Goal: Task Accomplishment & Management: Complete application form

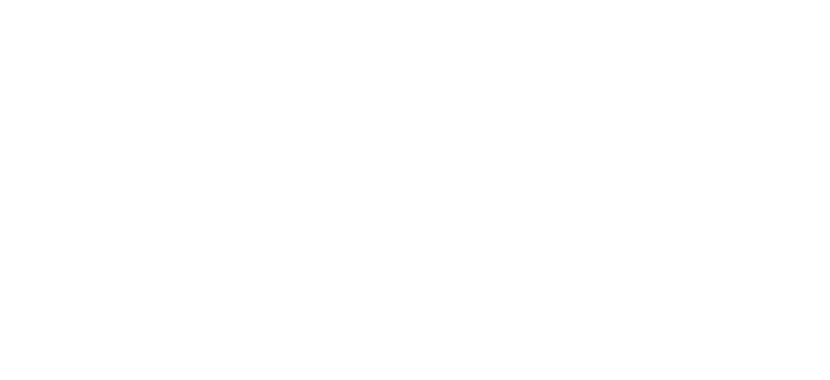
select select "*"
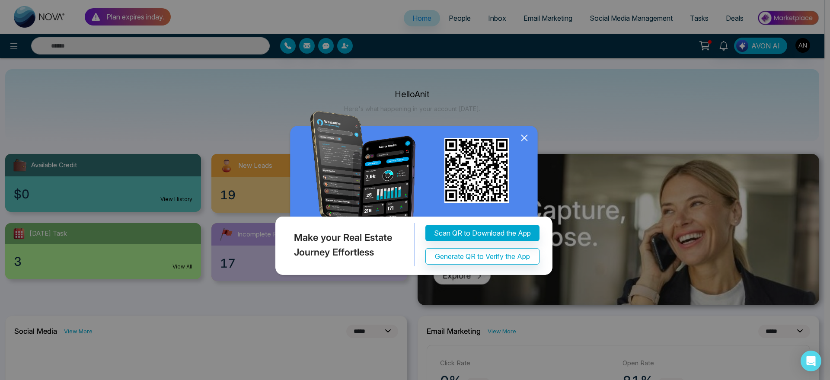
click at [528, 144] on icon at bounding box center [524, 137] width 13 height 13
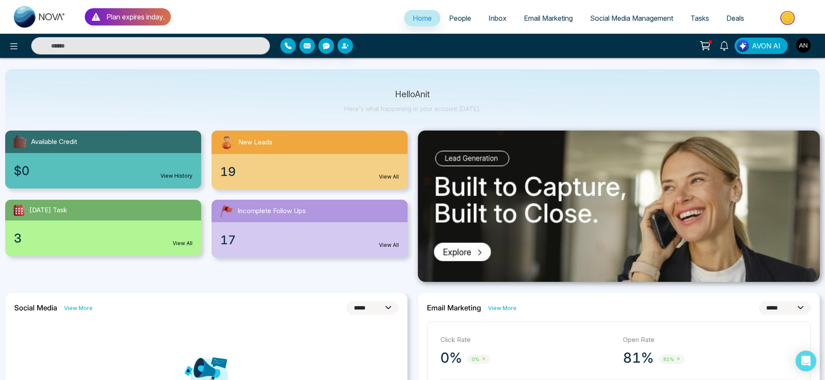
scroll to position [17, 0]
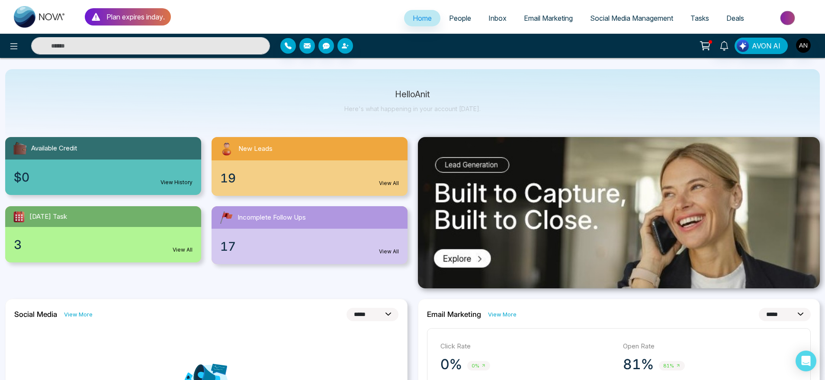
click at [454, 19] on span "People" at bounding box center [460, 18] width 22 height 9
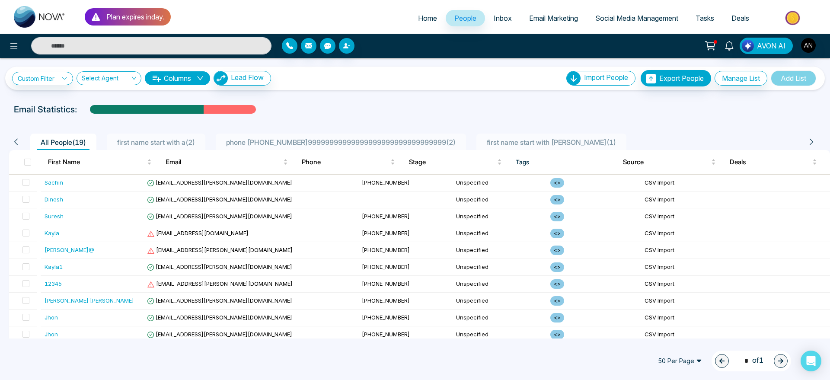
click at [412, 24] on link "Home" at bounding box center [428, 18] width 36 height 16
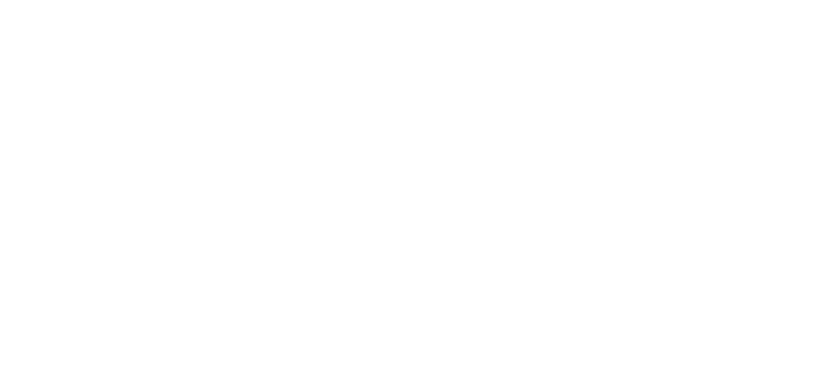
select select "*"
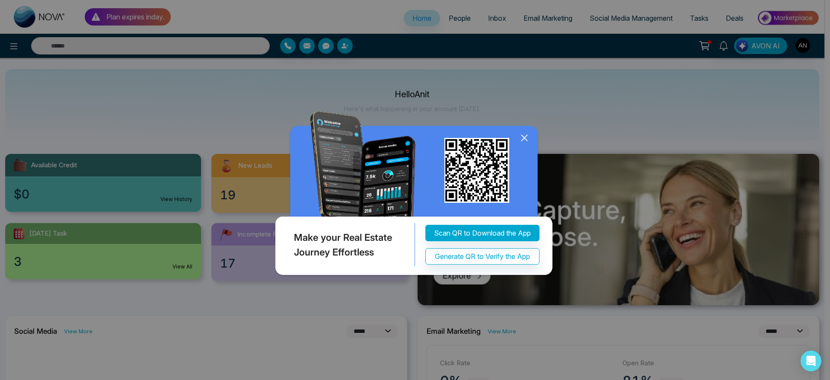
click at [522, 135] on icon at bounding box center [525, 138] width 6 height 6
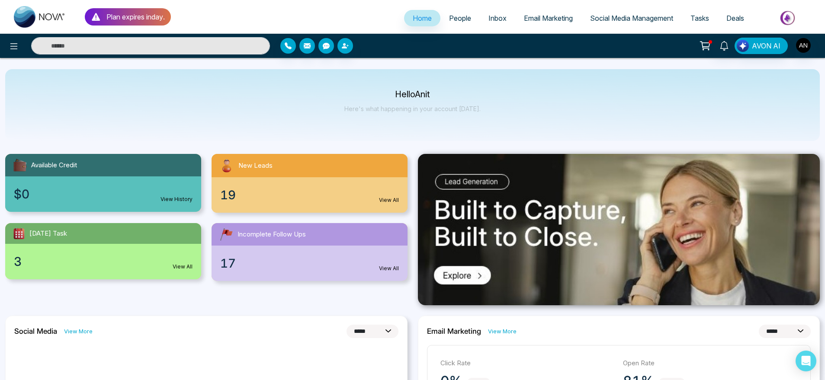
click at [456, 25] on link "People" at bounding box center [459, 18] width 39 height 16
click at [491, 17] on span "Inbox" at bounding box center [497, 18] width 18 height 9
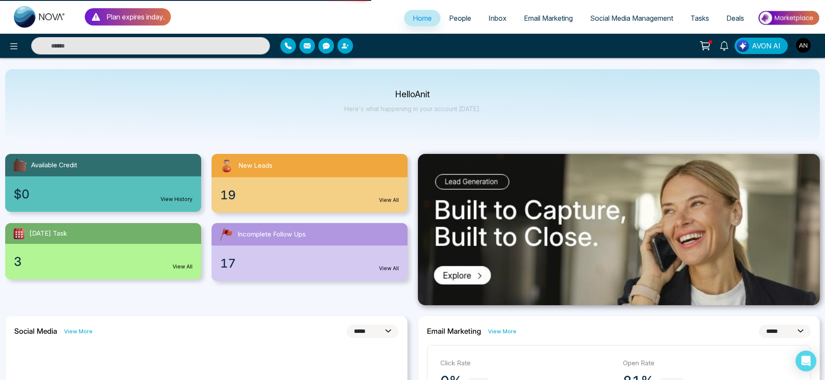
click at [491, 17] on span "Inbox" at bounding box center [497, 18] width 18 height 9
click at [36, 16] on img at bounding box center [40, 17] width 52 height 22
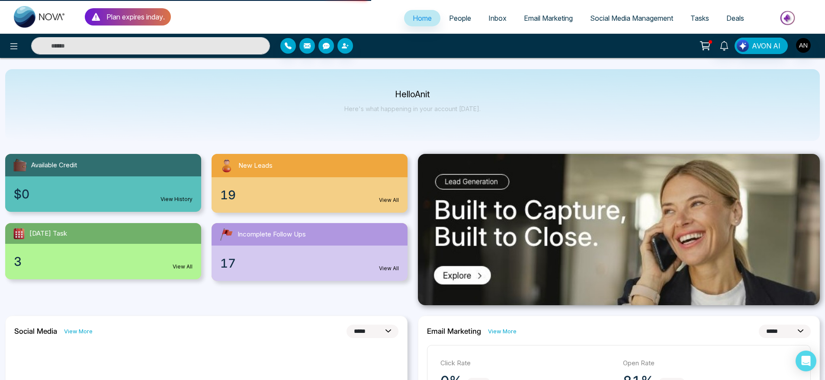
click at [36, 16] on img at bounding box center [40, 17] width 52 height 22
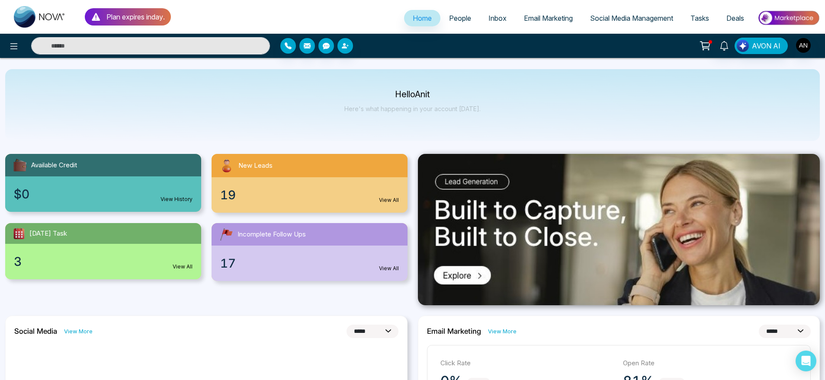
click at [449, 26] on link "People" at bounding box center [459, 18] width 39 height 16
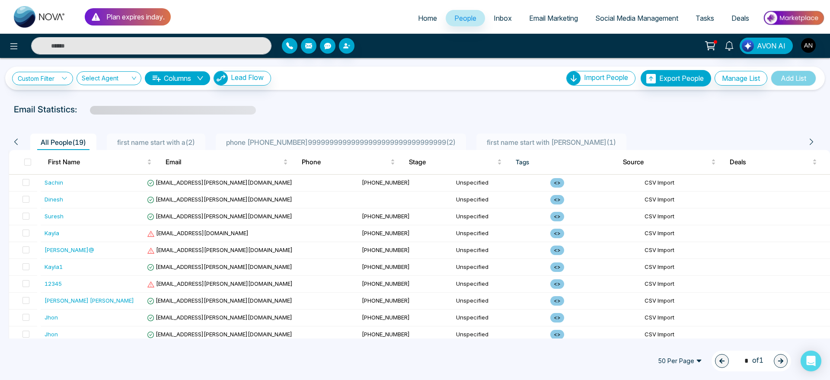
click at [144, 21] on p "Plan expires in day ." at bounding box center [135, 17] width 58 height 10
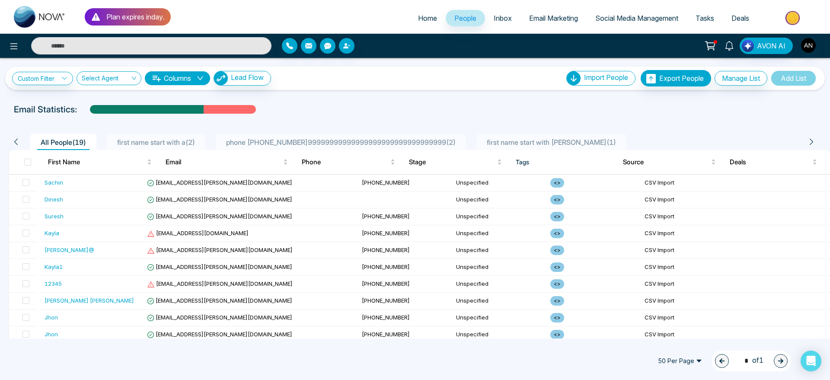
click at [145, 7] on ul "Plan expires in day ." at bounding box center [88, 17] width 166 height 34
click at [419, 19] on span "Home" at bounding box center [427, 18] width 19 height 9
select select "*"
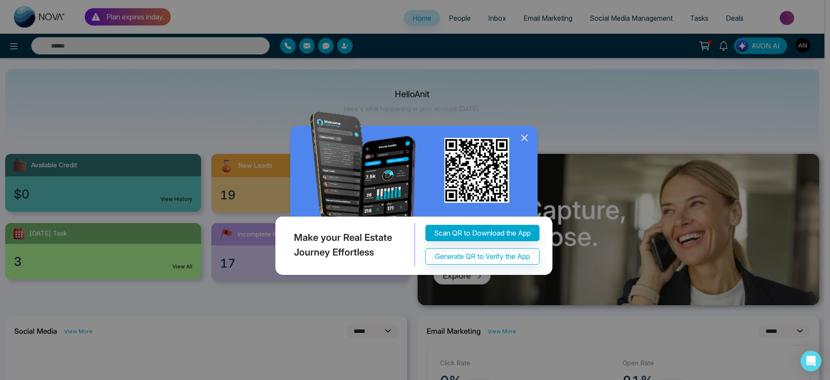
click at [522, 134] on icon at bounding box center [524, 137] width 13 height 13
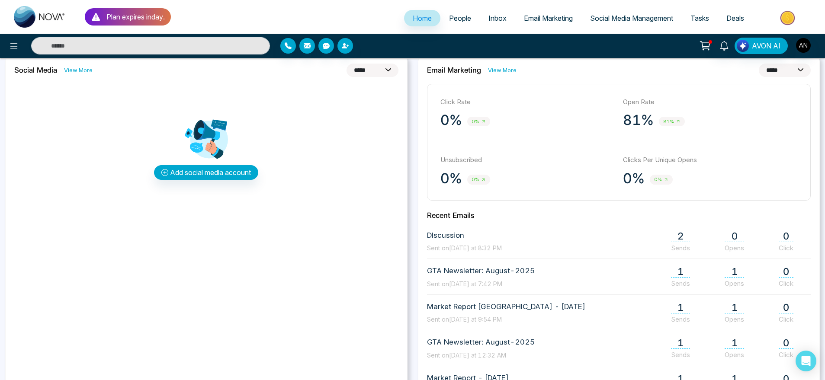
scroll to position [251, 0]
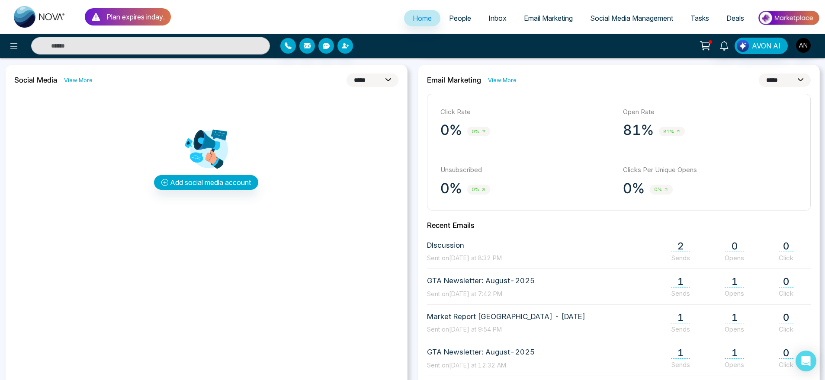
click at [458, 19] on span "People" at bounding box center [460, 18] width 22 height 9
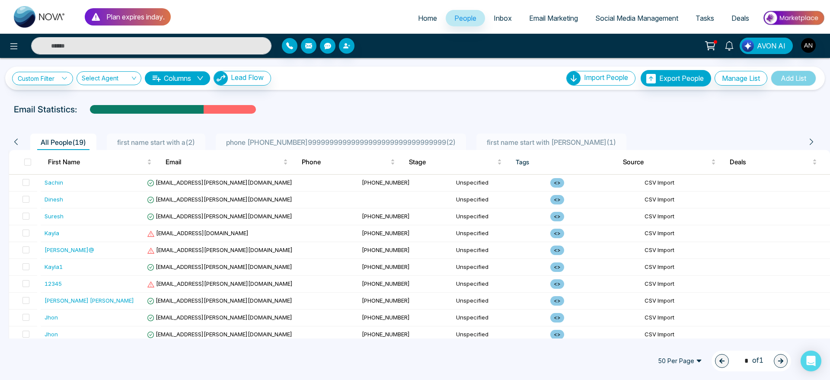
click at [418, 10] on link "Home" at bounding box center [428, 18] width 36 height 16
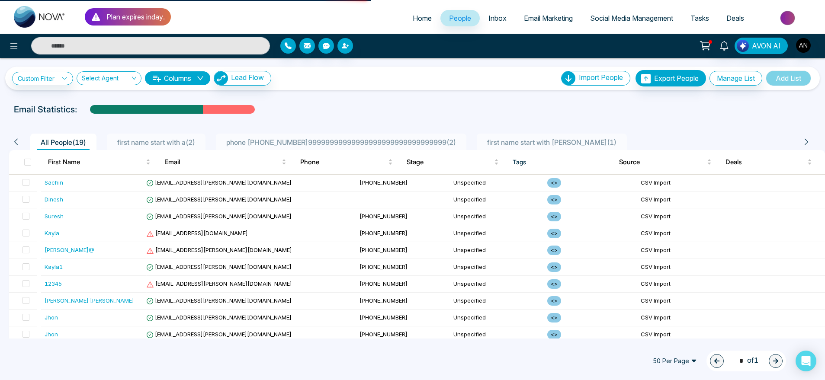
select select "*"
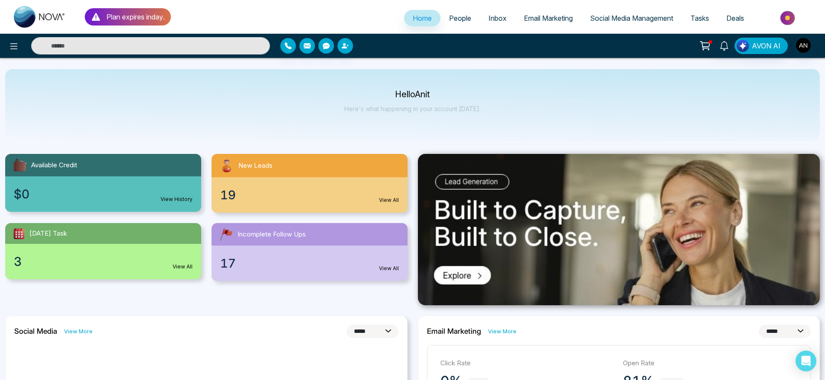
click at [454, 14] on span "People" at bounding box center [460, 18] width 22 height 9
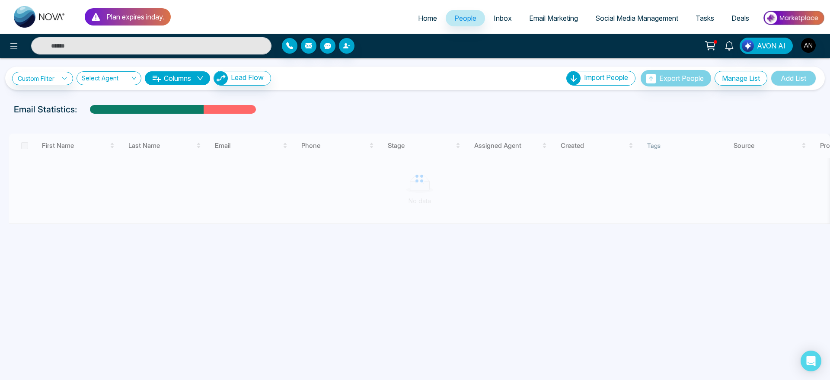
click at [544, 16] on span "Email Marketing" at bounding box center [553, 18] width 49 height 9
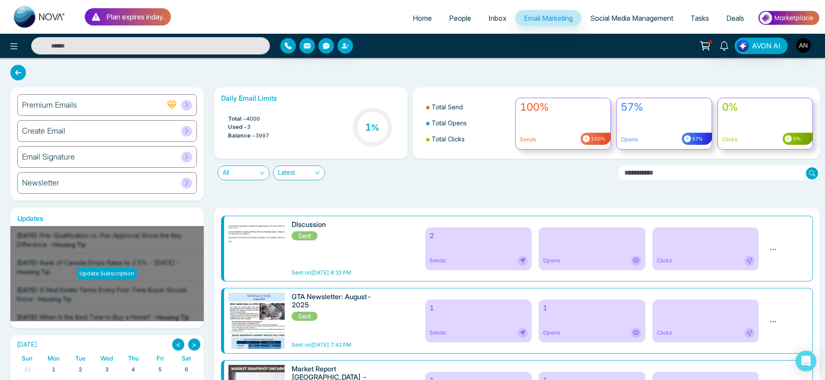
click at [417, 19] on span "Home" at bounding box center [422, 18] width 19 height 9
select select "*"
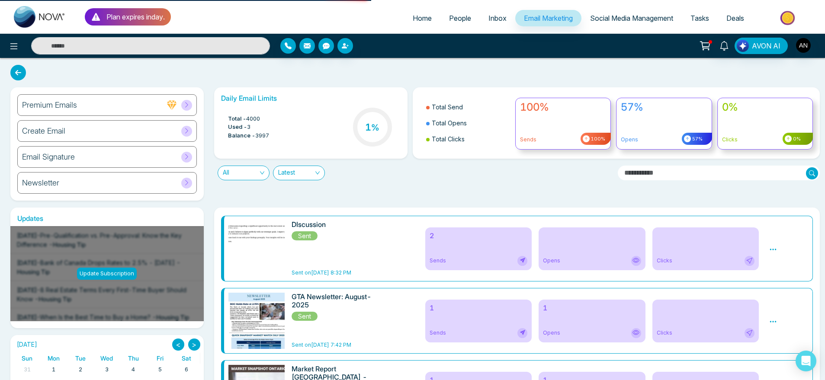
select select "*"
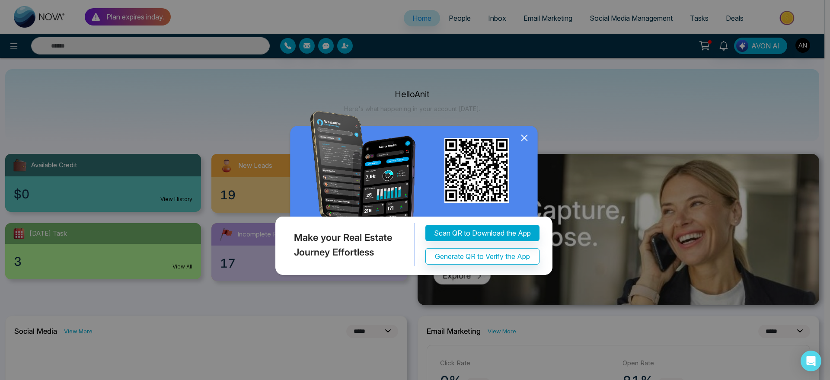
click at [524, 144] on icon at bounding box center [524, 137] width 13 height 13
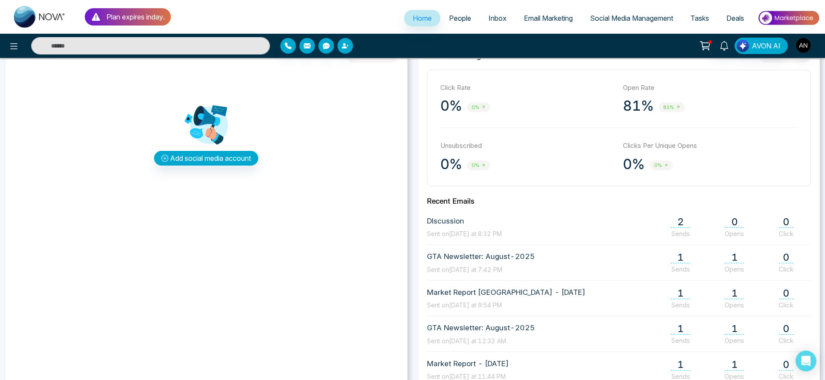
scroll to position [271, 0]
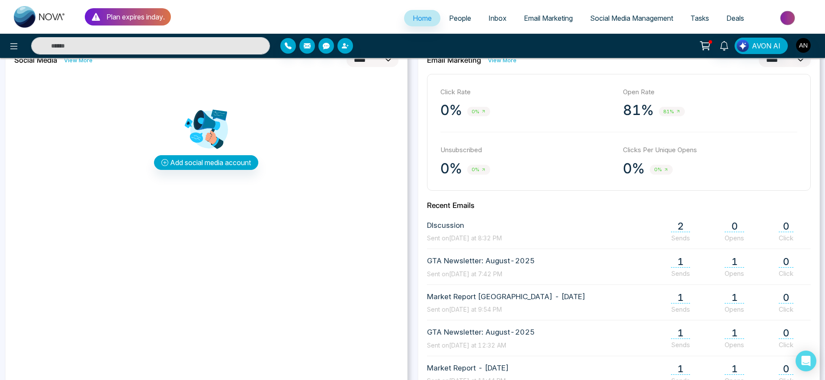
click at [544, 23] on link "Email Marketing" at bounding box center [548, 18] width 66 height 16
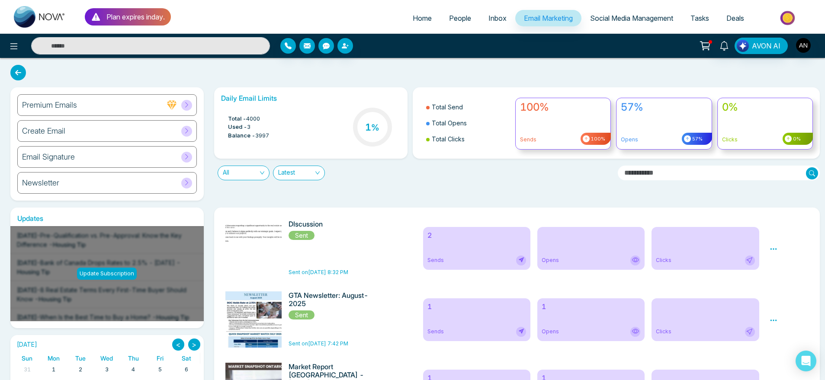
click at [417, 19] on span "Home" at bounding box center [422, 18] width 19 height 9
select select "*"
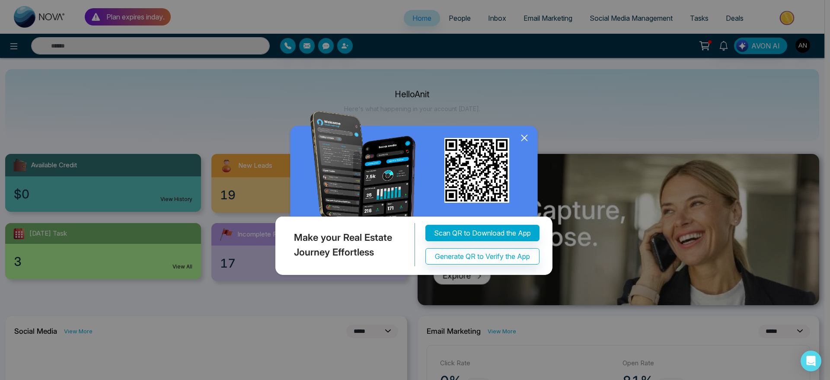
click at [523, 144] on icon at bounding box center [524, 137] width 13 height 13
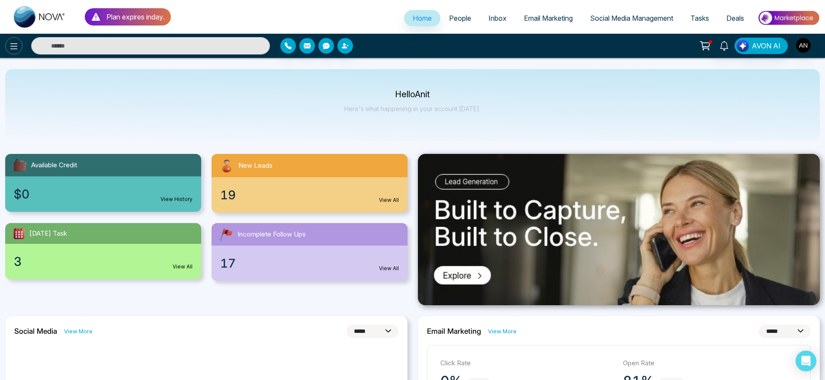
click at [12, 54] on button at bounding box center [13, 45] width 17 height 17
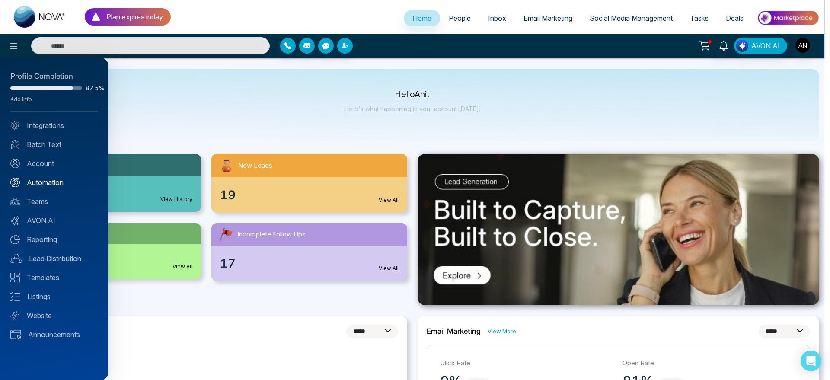
click at [51, 181] on link "Automation" at bounding box center [53, 182] width 87 height 10
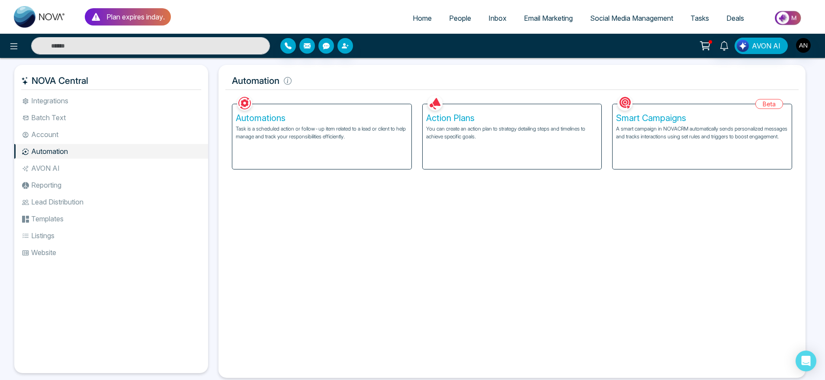
click at [476, 138] on p "You can create an action plan to strategy detailing steps and timelines to achi…" at bounding box center [512, 133] width 172 height 16
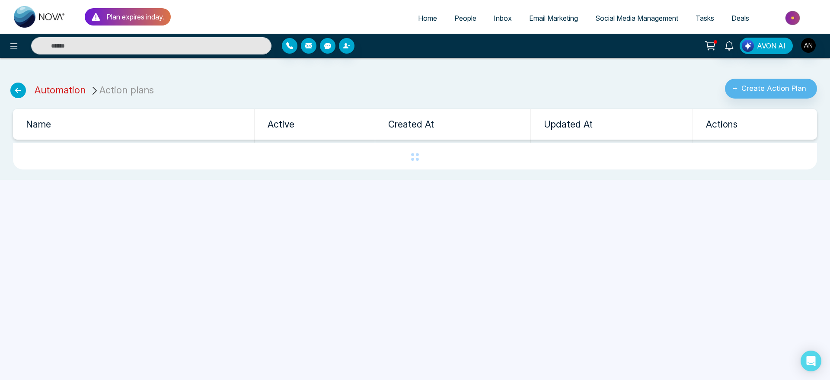
click at [78, 88] on link "Automation" at bounding box center [60, 89] width 51 height 11
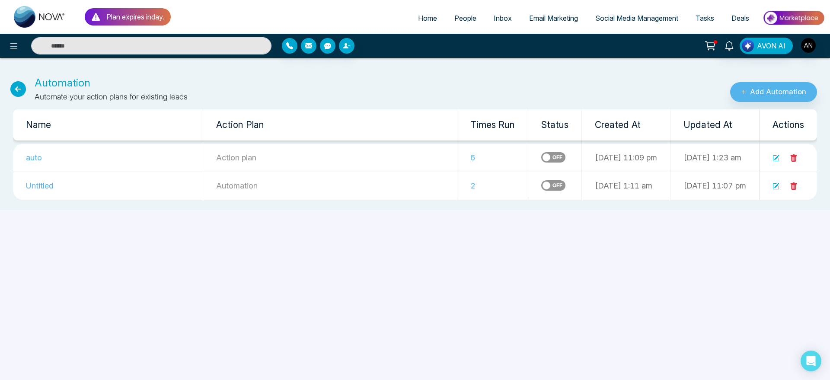
click at [418, 14] on span "Home" at bounding box center [427, 18] width 19 height 9
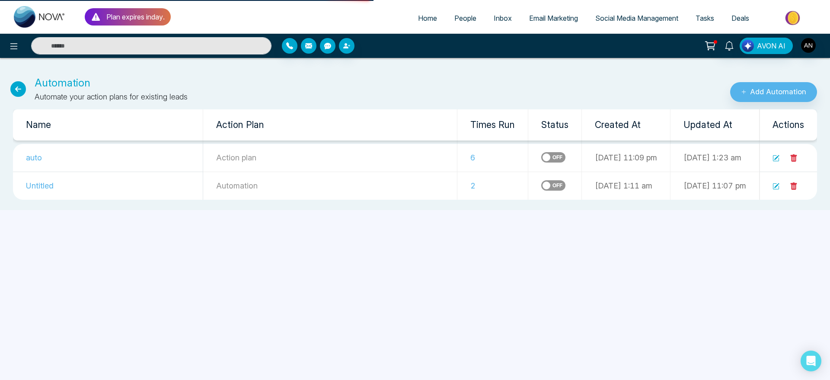
select select "*"
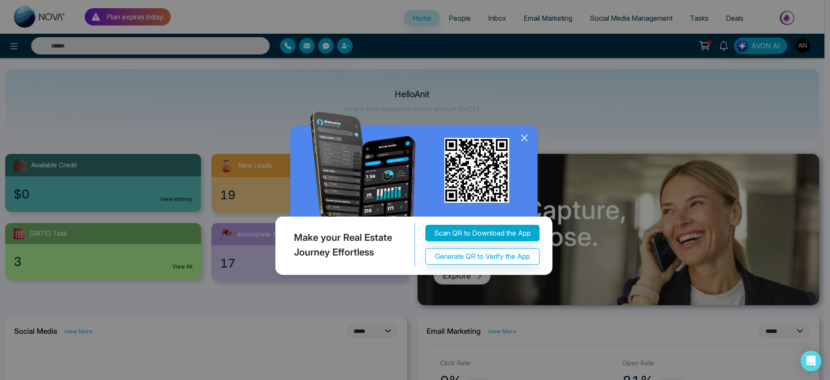
click at [526, 144] on icon at bounding box center [524, 137] width 13 height 13
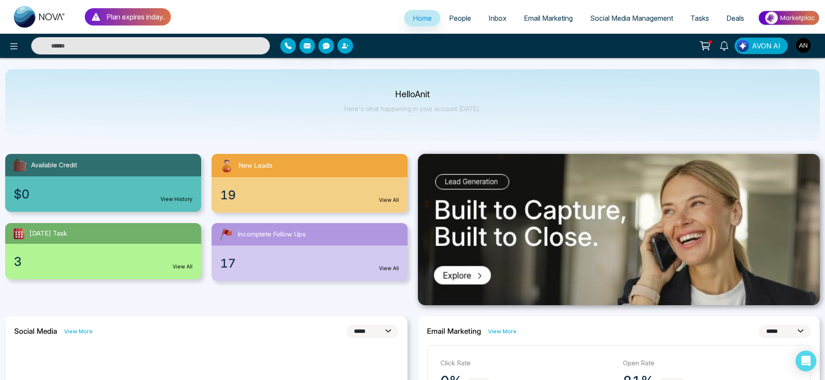
click at [449, 12] on link "People" at bounding box center [459, 18] width 39 height 16
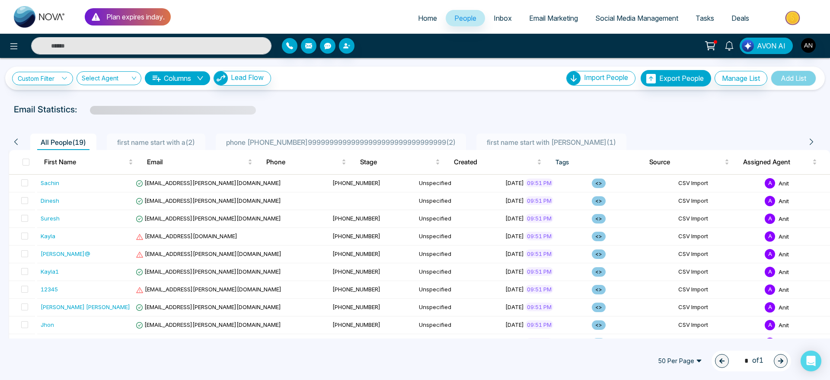
click at [506, 20] on link "Inbox" at bounding box center [502, 18] width 35 height 16
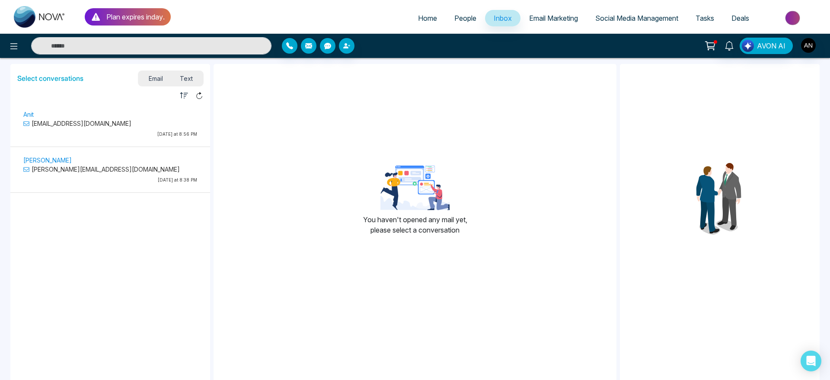
click at [569, 22] on span "Email Marketing" at bounding box center [553, 18] width 49 height 9
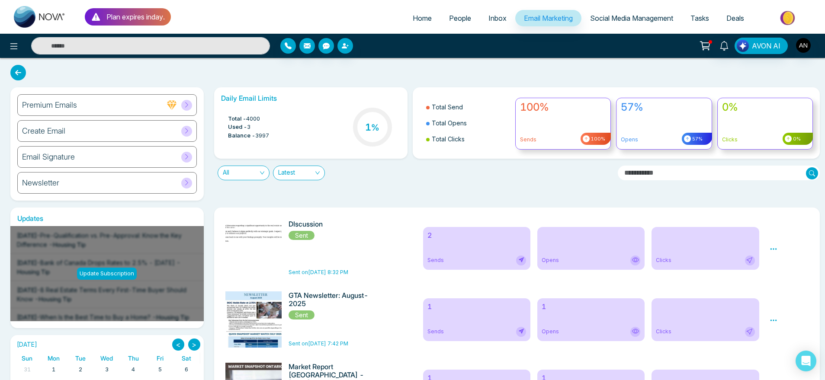
click at [628, 30] on ul "Home People Inbox Email Marketing Social Media Management Tasks Deals" at bounding box center [495, 19] width 649 height 24
click at [635, 23] on link "Social Media Management" at bounding box center [631, 18] width 100 height 16
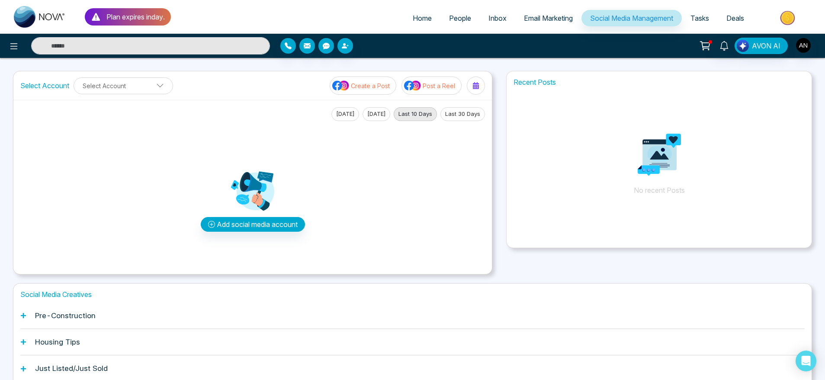
click at [416, 15] on span "Home" at bounding box center [422, 18] width 19 height 9
select select "*"
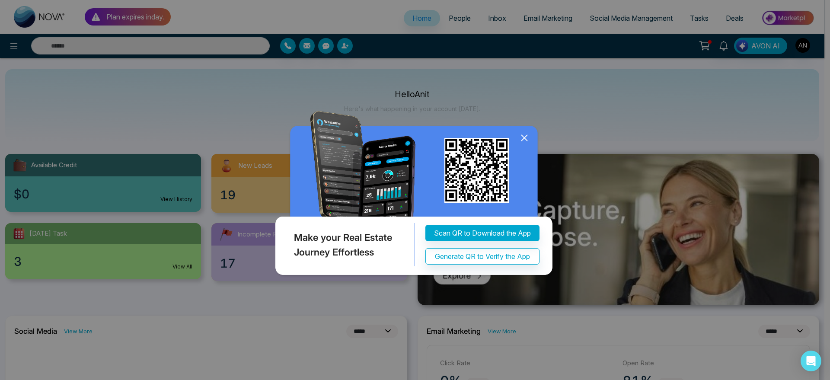
click at [13, 43] on div "Make your Real Estate Journey Effortless Scan QR to Download the App Generate Q…" at bounding box center [415, 190] width 830 height 380
click at [525, 144] on icon at bounding box center [524, 137] width 13 height 13
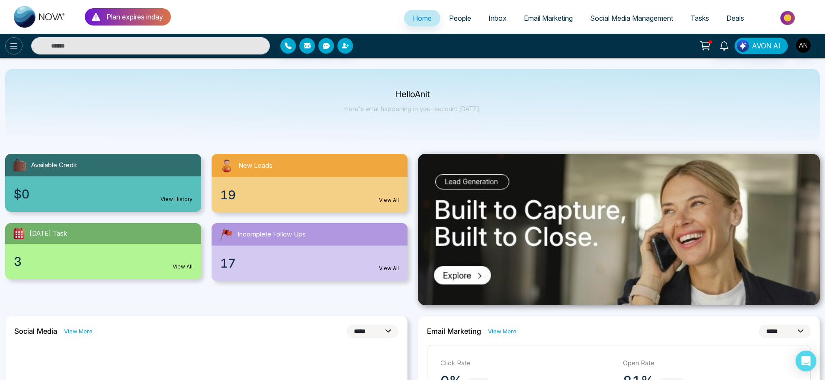
click at [16, 44] on icon at bounding box center [14, 46] width 10 height 10
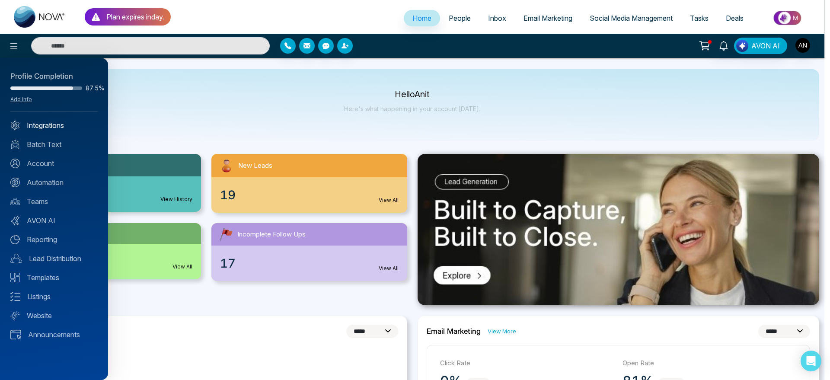
click at [70, 121] on link "Integrations" at bounding box center [53, 125] width 87 height 10
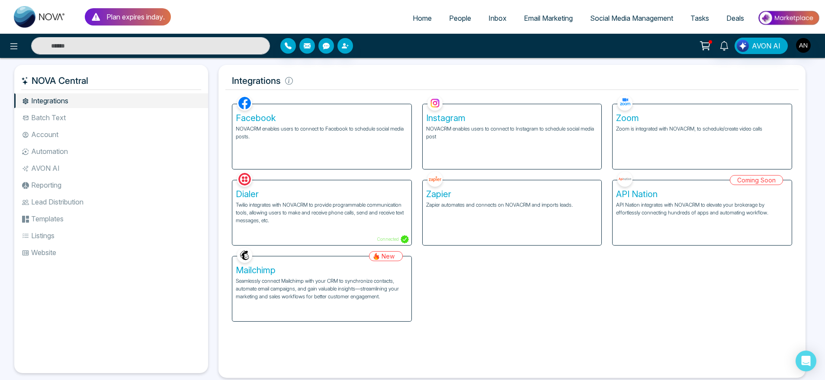
click at [70, 112] on li "Batch Text" at bounding box center [111, 117] width 194 height 15
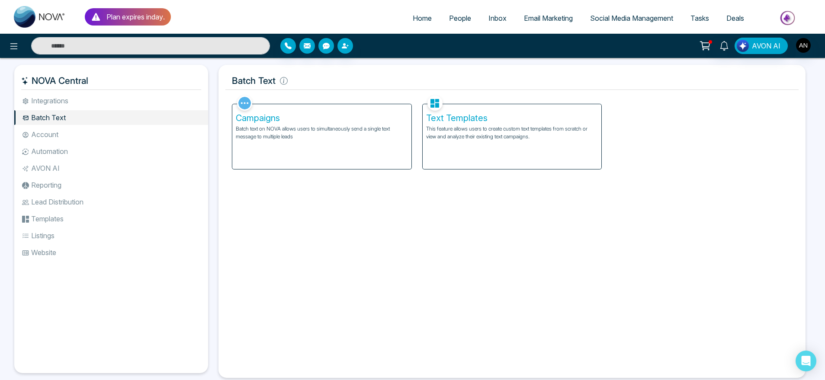
click at [80, 128] on li "Account" at bounding box center [111, 134] width 194 height 15
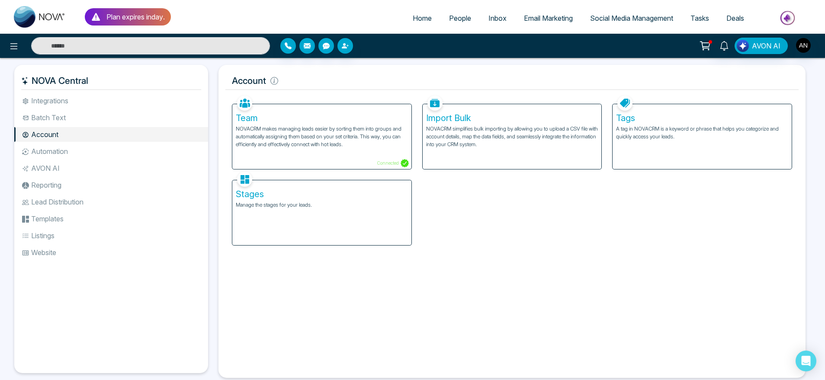
click at [86, 152] on li "Automation" at bounding box center [111, 151] width 194 height 15
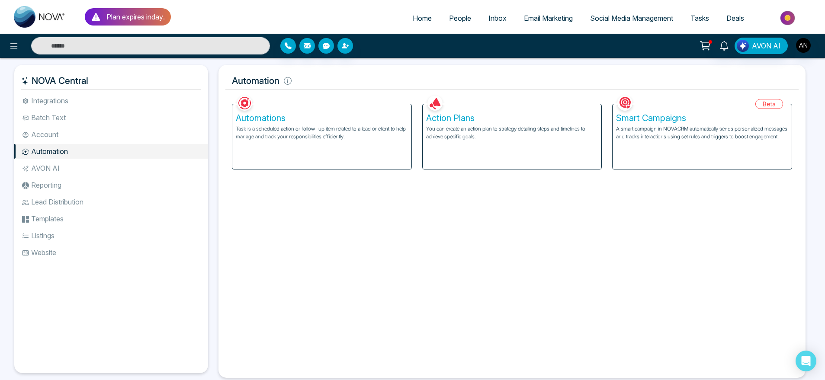
click at [461, 15] on span "People" at bounding box center [460, 18] width 22 height 9
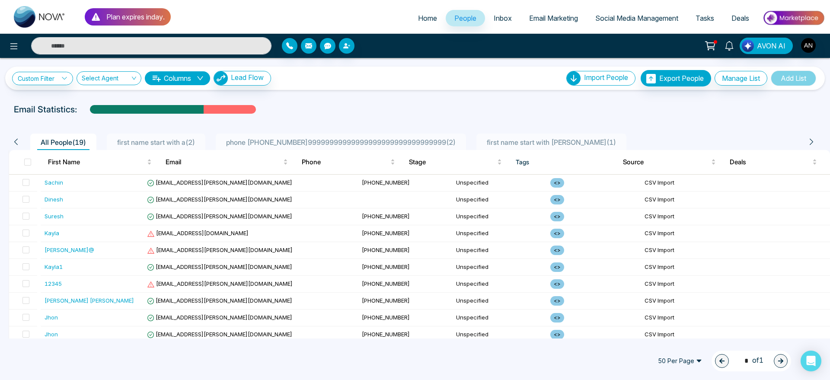
click at [422, 6] on div "Plan expires in day . Home People Inbox Email Marketing Social Media Management…" at bounding box center [415, 17] width 830 height 34
click at [422, 15] on span "Home" at bounding box center [427, 18] width 19 height 9
select select "*"
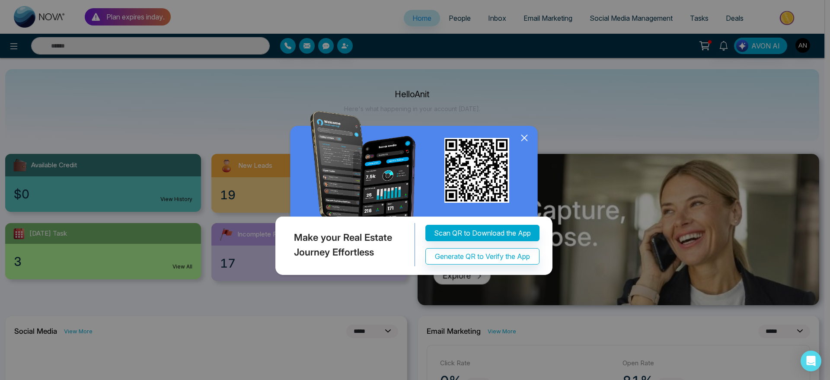
click at [523, 141] on icon at bounding box center [525, 138] width 6 height 6
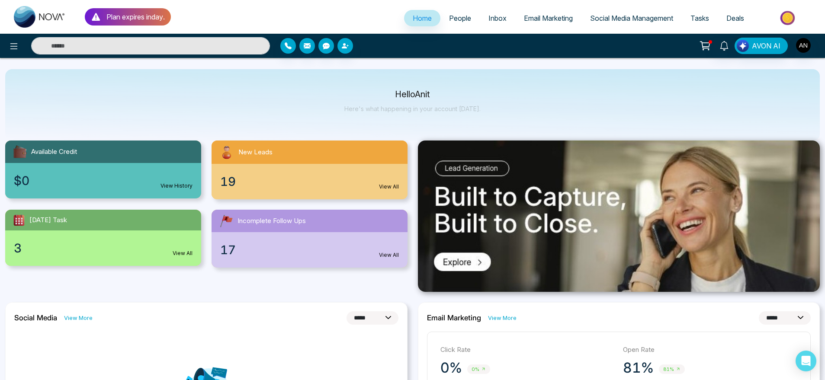
scroll to position [5, 0]
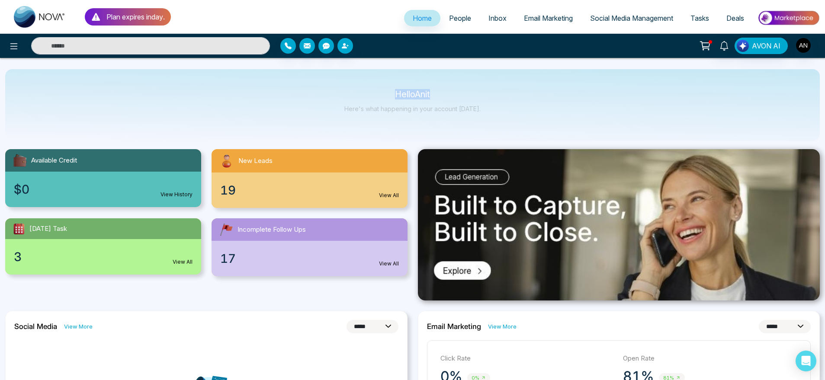
drag, startPoint x: 385, startPoint y: 85, endPoint x: 520, endPoint y: 102, distance: 135.6
click at [520, 102] on div "Hello Anit Here's what happening in your account today." at bounding box center [412, 105] width 814 height 72
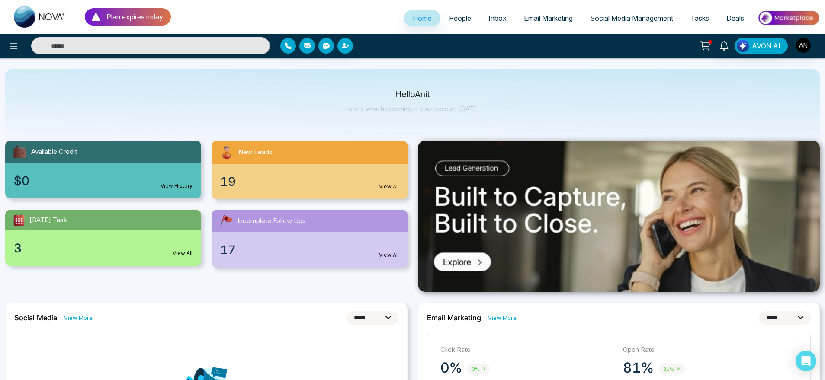
scroll to position [0, 0]
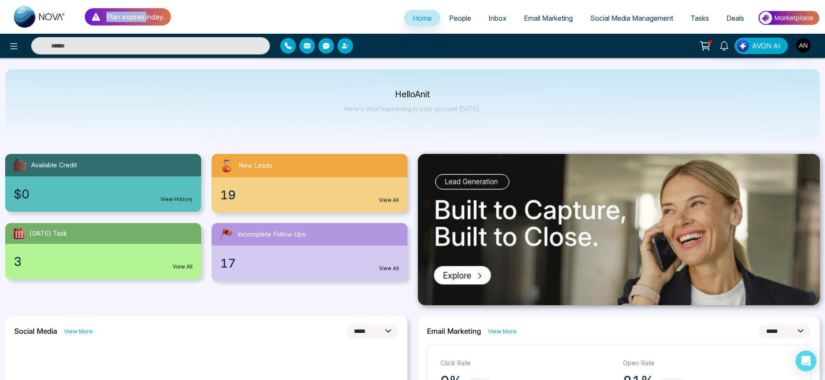
drag, startPoint x: 96, startPoint y: 12, endPoint x: 166, endPoint y: 17, distance: 70.7
click at [166, 17] on div "Plan expires in day ." at bounding box center [128, 16] width 86 height 17
click at [142, 17] on p "Plan expires in day ." at bounding box center [135, 17] width 58 height 10
drag, startPoint x: 449, startPoint y: 106, endPoint x: 369, endPoint y: 89, distance: 81.8
click at [369, 89] on div "Hello Anit Here's what happening in your account today." at bounding box center [412, 105] width 814 height 72
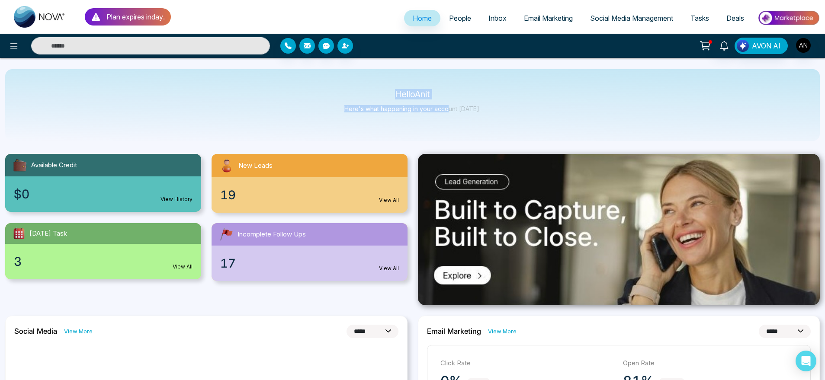
click at [369, 89] on div "Hello Anit Here's what happening in your account today." at bounding box center [412, 105] width 814 height 72
drag, startPoint x: 369, startPoint y: 89, endPoint x: 519, endPoint y: 128, distance: 154.7
click at [519, 128] on div "Hello Anit Here's what happening in your account today." at bounding box center [412, 105] width 814 height 72
drag, startPoint x: 364, startPoint y: 99, endPoint x: 483, endPoint y: 128, distance: 122.9
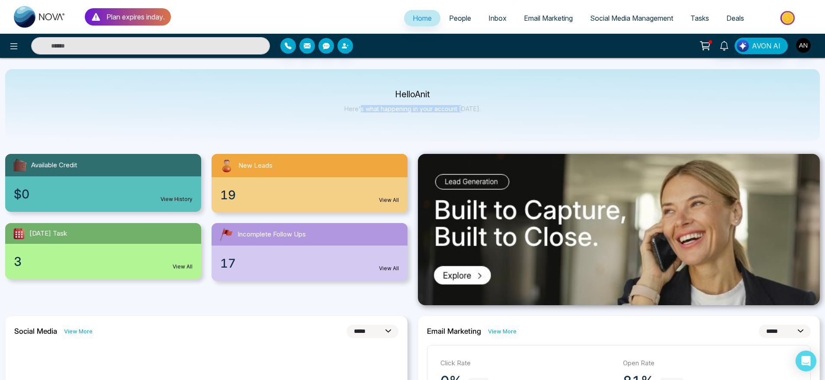
click at [483, 128] on div "Hello Anit Here's what happening in your account today." at bounding box center [412, 105] width 814 height 72
click at [703, 17] on span "Tasks" at bounding box center [699, 18] width 19 height 9
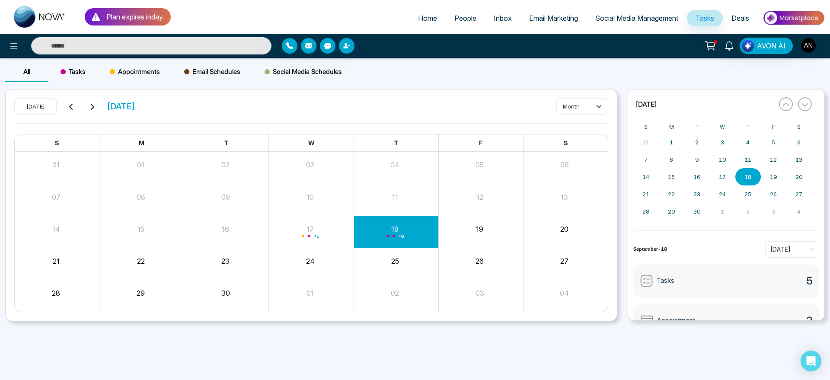
click at [89, 76] on div "Tasks" at bounding box center [72, 71] width 49 height 21
click at [576, 107] on button "Create" at bounding box center [583, 107] width 52 height 16
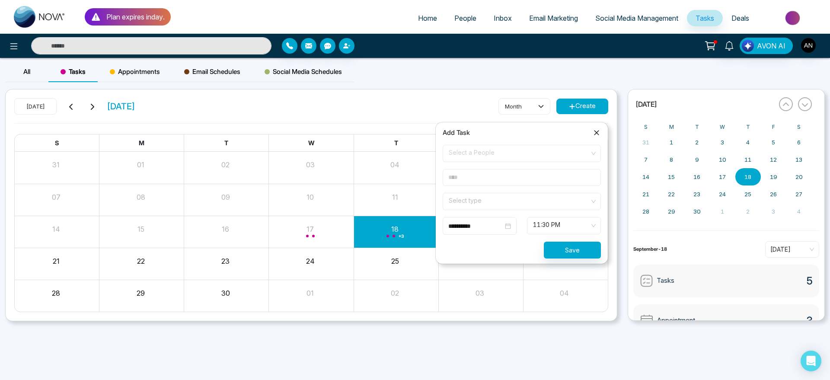
click at [496, 160] on span "Select a People" at bounding box center [522, 153] width 146 height 15
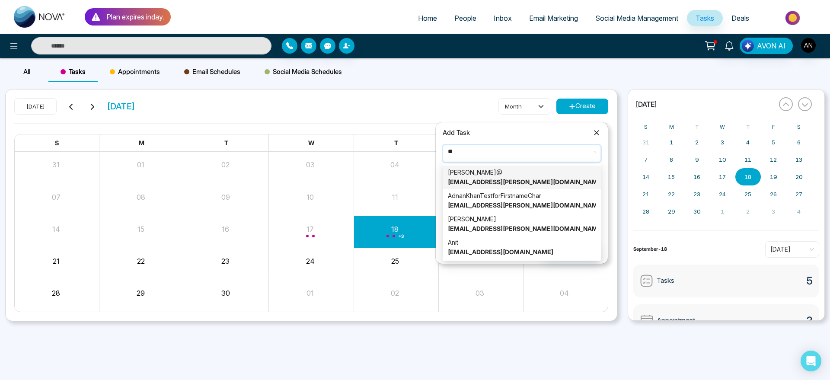
type input "***"
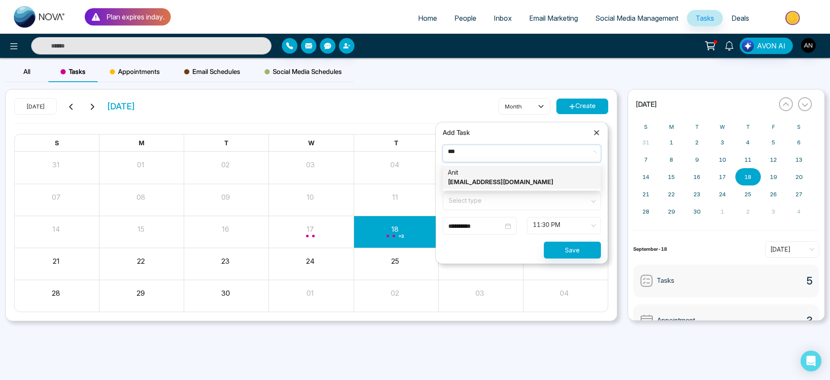
click at [515, 182] on strong "anit@mmnovatech.com" at bounding box center [501, 181] width 106 height 7
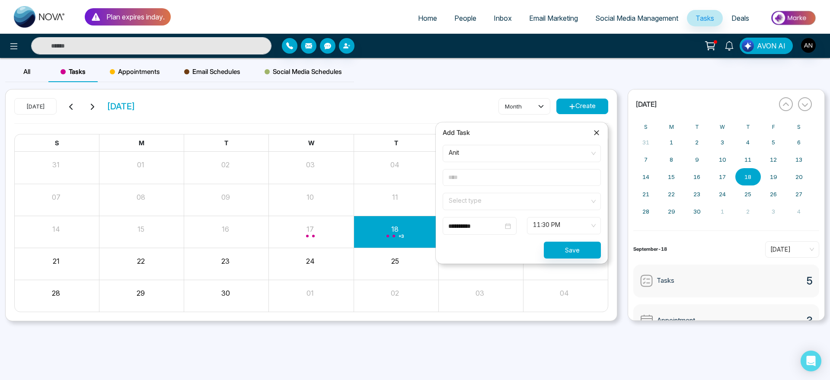
click at [496, 173] on input "text" at bounding box center [522, 177] width 158 height 17
click at [467, 176] on input "text" at bounding box center [522, 177] width 158 height 17
type input "**"
click at [531, 206] on input "search" at bounding box center [519, 199] width 142 height 13
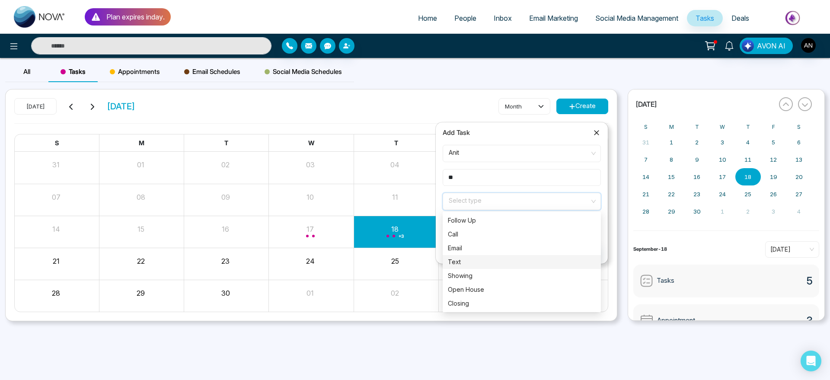
click at [517, 256] on div "Text" at bounding box center [522, 262] width 158 height 14
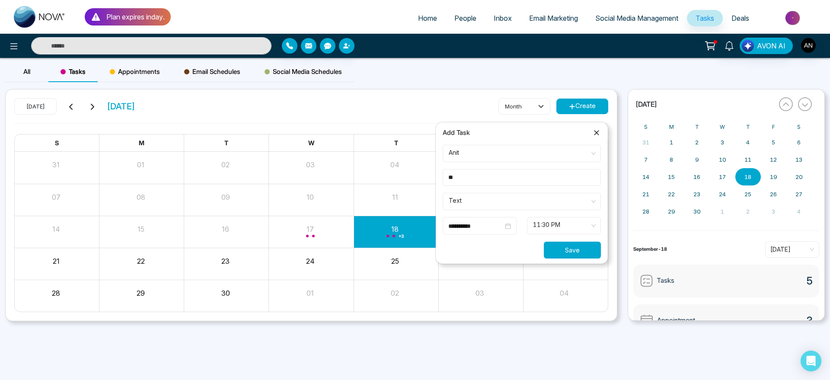
click at [562, 248] on button "Save" at bounding box center [572, 250] width 57 height 17
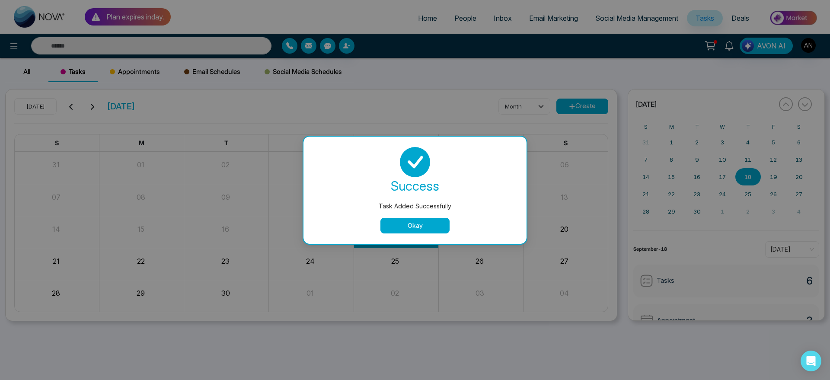
click at [438, 232] on button "Okay" at bounding box center [415, 226] width 69 height 16
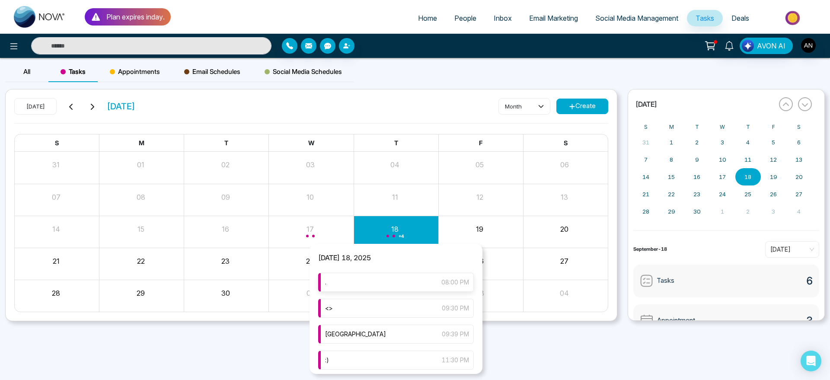
scroll to position [54, 0]
click at [390, 353] on div ":) 11:30 PM" at bounding box center [396, 355] width 156 height 19
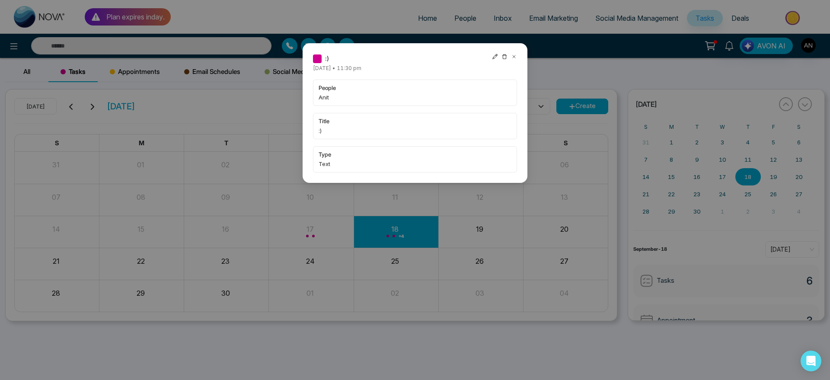
click at [492, 59] on icon at bounding box center [495, 57] width 6 height 6
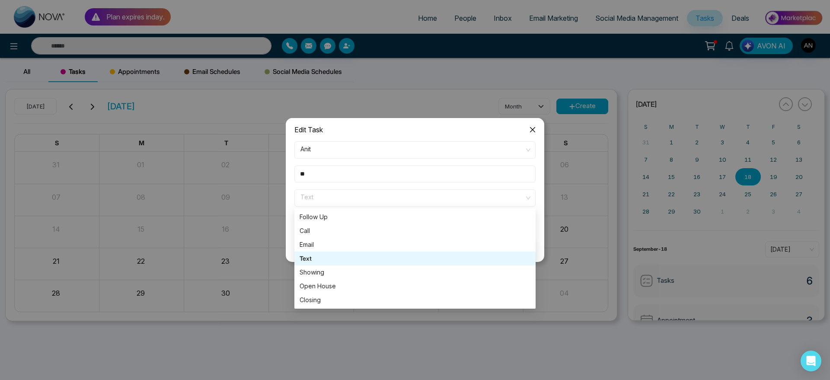
click at [427, 199] on span "Text" at bounding box center [415, 198] width 229 height 15
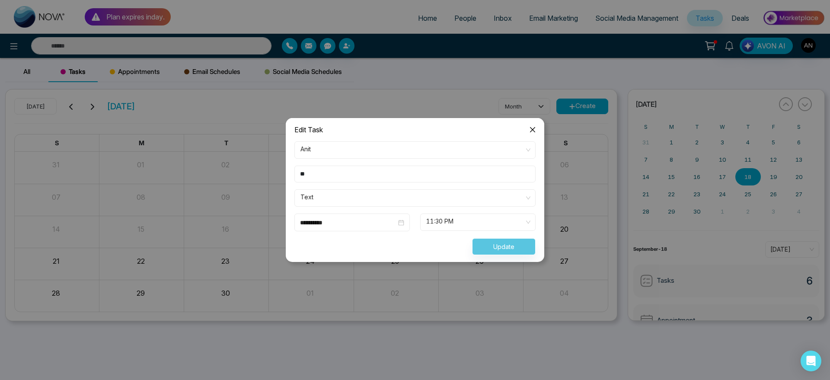
click at [430, 180] on input "**" at bounding box center [414, 174] width 241 height 17
click at [421, 208] on form "**********" at bounding box center [415, 198] width 252 height 114
click at [389, 202] on span "Text" at bounding box center [415, 198] width 229 height 15
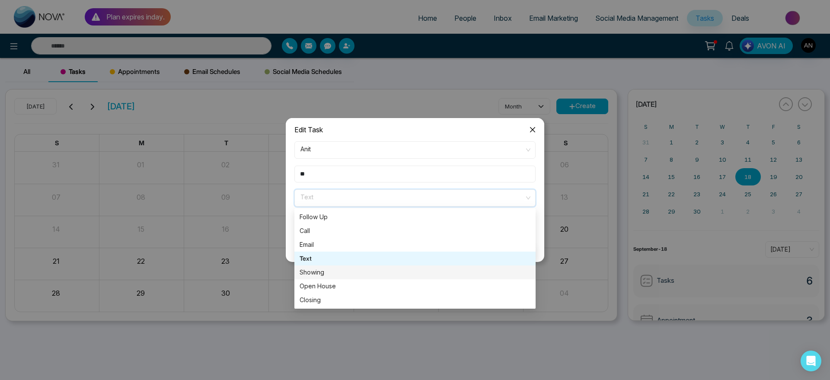
click at [381, 270] on div "Showing" at bounding box center [415, 273] width 231 height 10
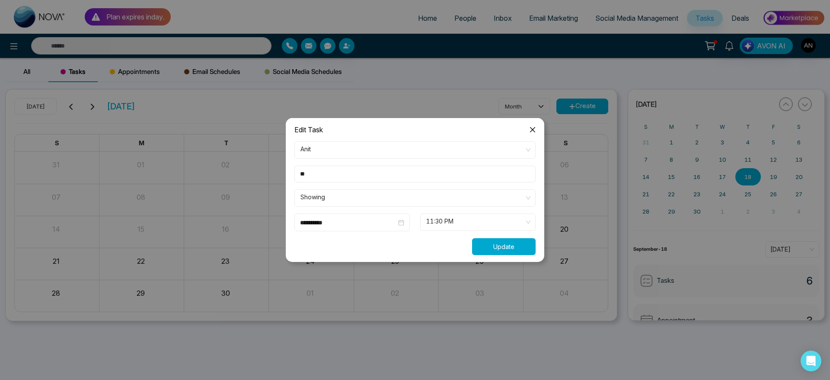
click at [490, 246] on button "Update" at bounding box center [504, 246] width 64 height 17
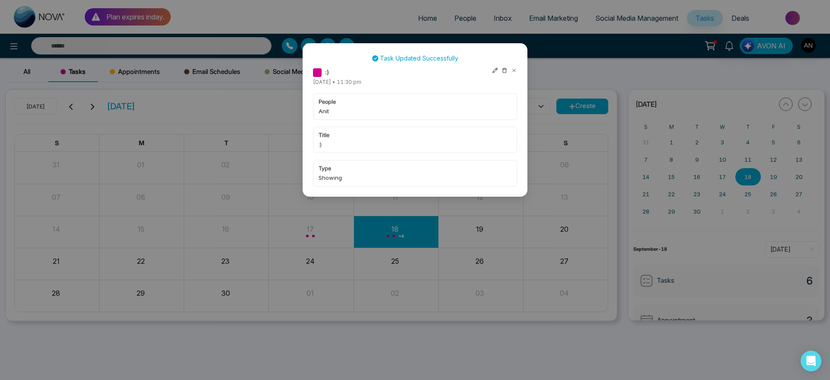
click at [514, 67] on icon at bounding box center [514, 70] width 6 height 6
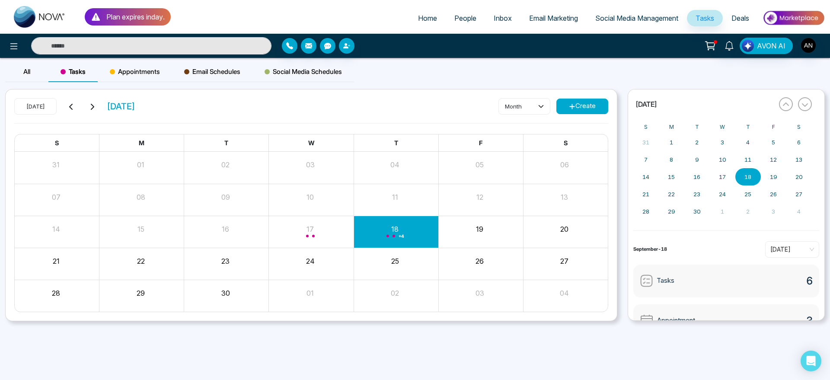
click at [147, 74] on span "Appointments" at bounding box center [135, 72] width 50 height 10
click at [583, 107] on button "Create" at bounding box center [583, 107] width 52 height 16
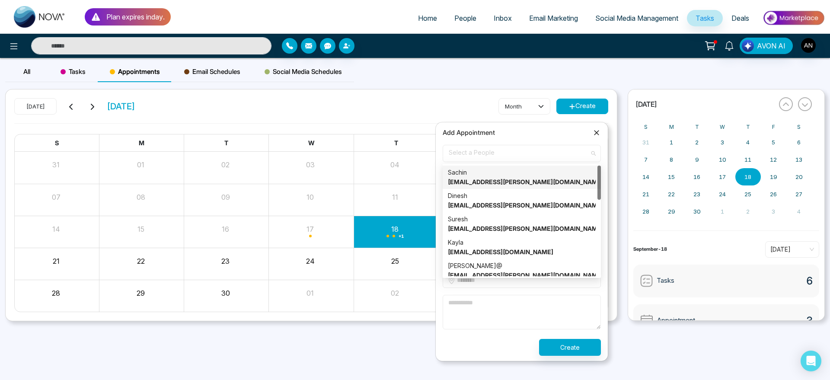
click at [537, 158] on span "Select a People" at bounding box center [522, 153] width 146 height 15
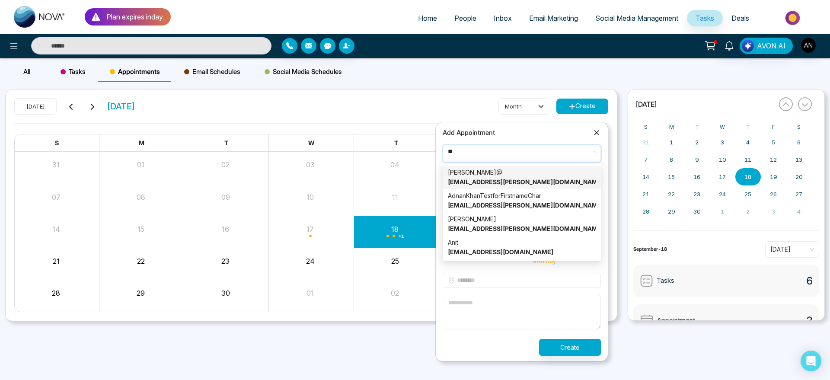
type input "***"
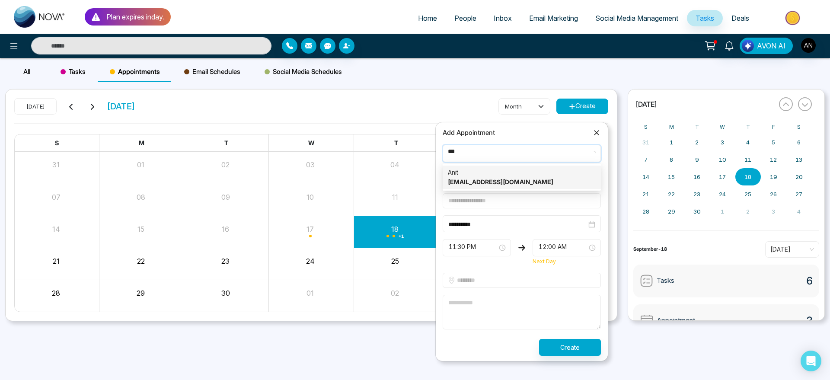
click at [540, 174] on div "Anit anit@mmnovatech.com" at bounding box center [522, 177] width 148 height 19
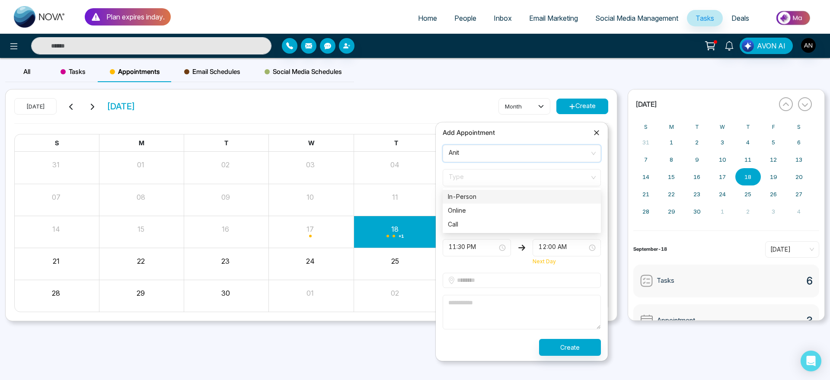
click at [506, 182] on span "Type" at bounding box center [522, 177] width 146 height 15
click at [508, 225] on div "Call" at bounding box center [522, 225] width 148 height 10
click at [542, 197] on input "text" at bounding box center [522, 200] width 158 height 15
click at [479, 206] on input "text" at bounding box center [522, 200] width 158 height 15
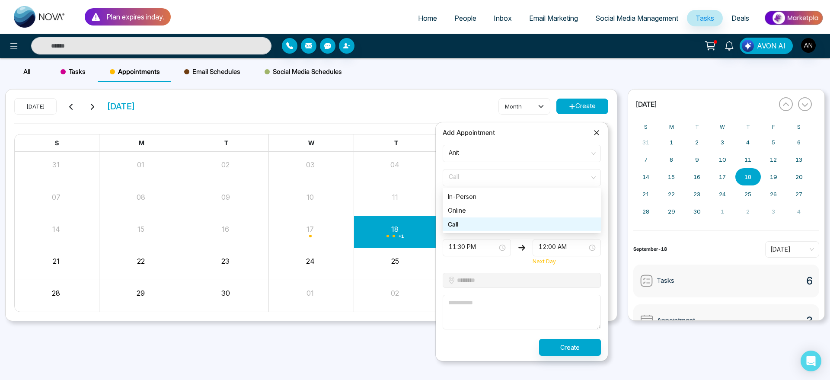
click at [534, 173] on span "Call" at bounding box center [522, 177] width 146 height 15
type input "****"
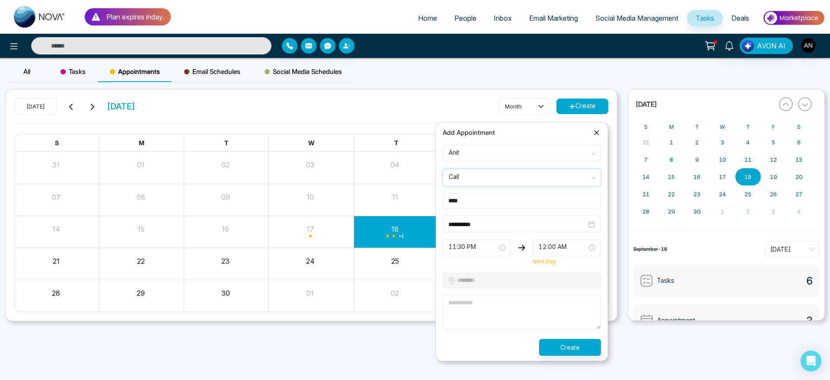
click at [534, 173] on span "Call" at bounding box center [522, 177] width 146 height 15
click at [541, 309] on textarea at bounding box center [522, 312] width 158 height 35
type textarea "***"
click at [579, 352] on button "Create" at bounding box center [570, 347] width 62 height 17
click at [318, 142] on div "W" at bounding box center [311, 143] width 85 height 18
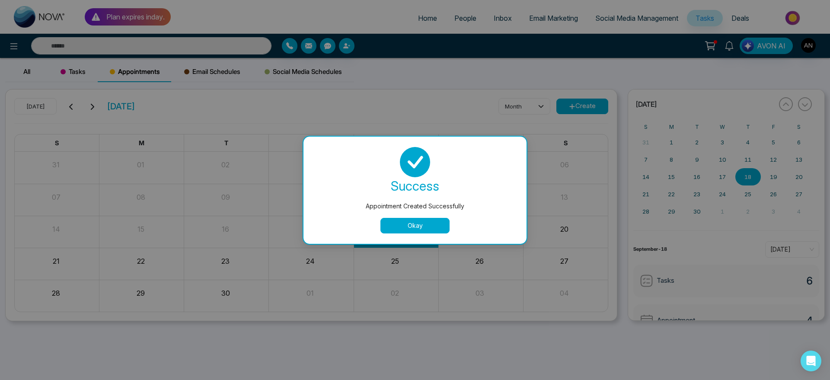
click at [426, 228] on button "Okay" at bounding box center [415, 226] width 69 height 16
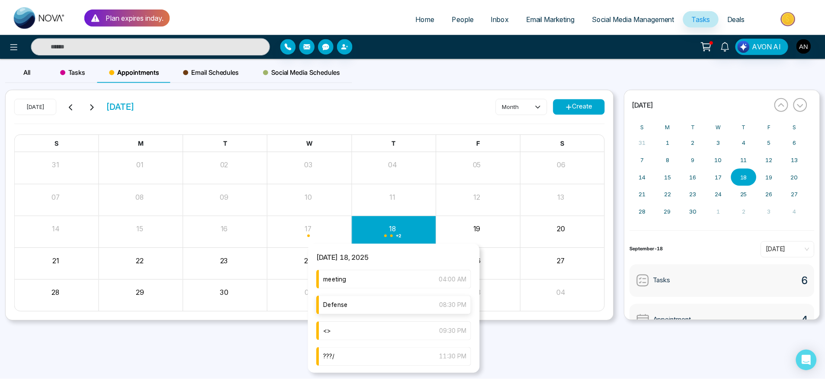
scroll to position [2, 0]
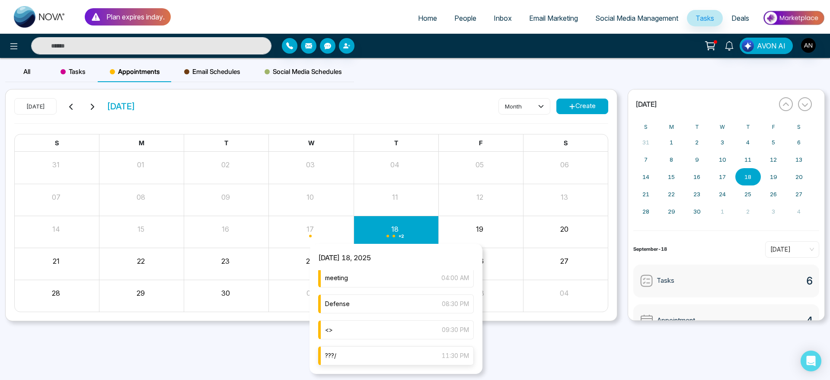
click at [418, 363] on div "???/ 11:30 PM" at bounding box center [396, 355] width 156 height 19
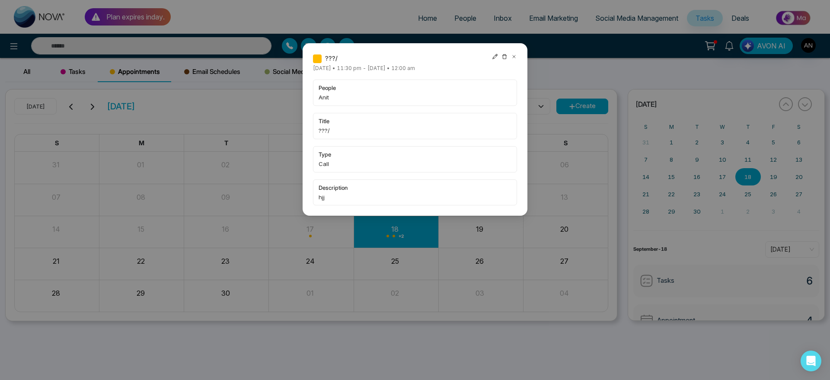
click at [496, 57] on icon at bounding box center [495, 57] width 6 height 6
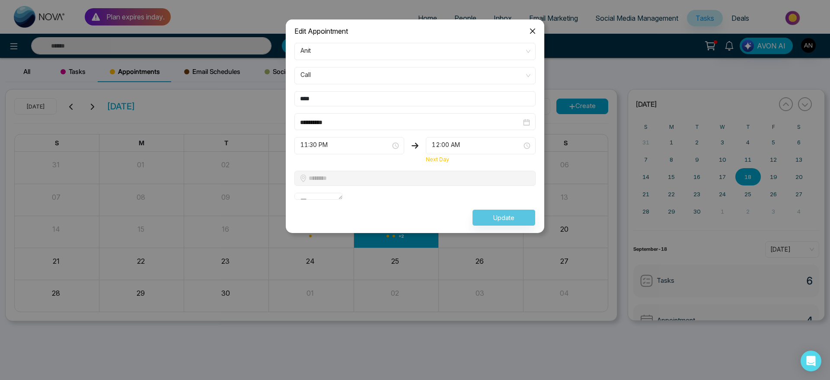
click at [465, 100] on input "****" at bounding box center [414, 98] width 241 height 15
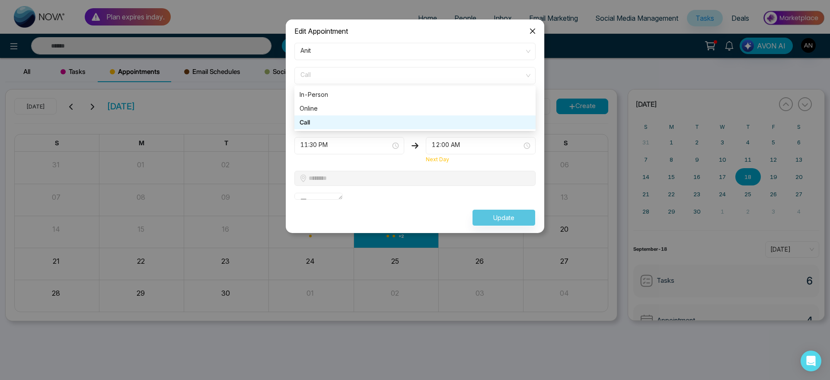
click at [411, 72] on span "Call" at bounding box center [415, 75] width 229 height 15
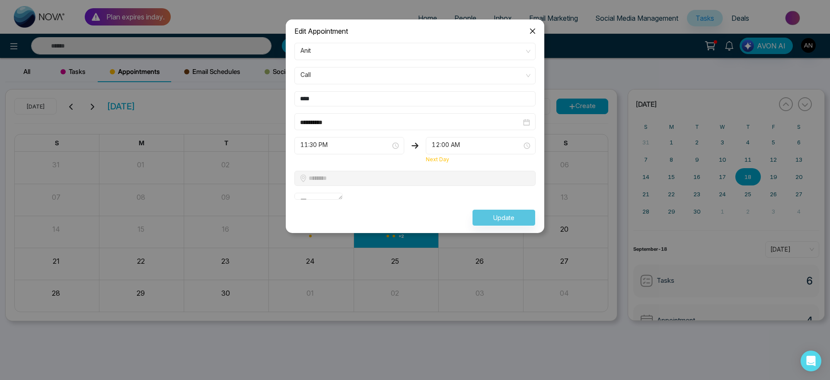
click at [532, 36] on span "Close" at bounding box center [532, 30] width 23 height 23
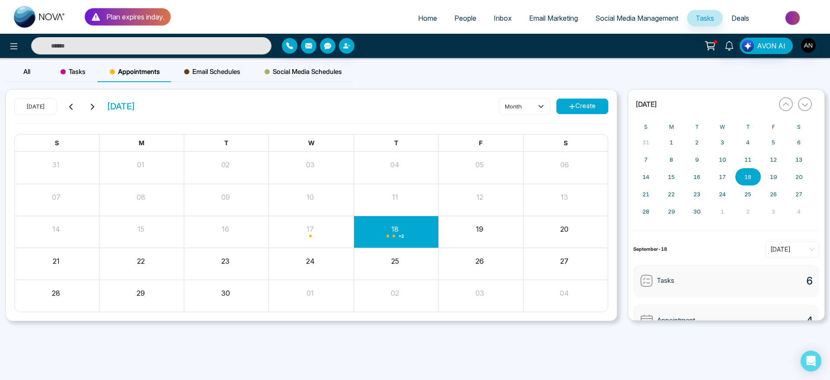
click at [420, 29] on ul "Home People Inbox Email Marketing Social Media Management Tasks Deals" at bounding box center [498, 19] width 654 height 24
click at [422, 17] on span "Home" at bounding box center [427, 18] width 19 height 9
select select "*"
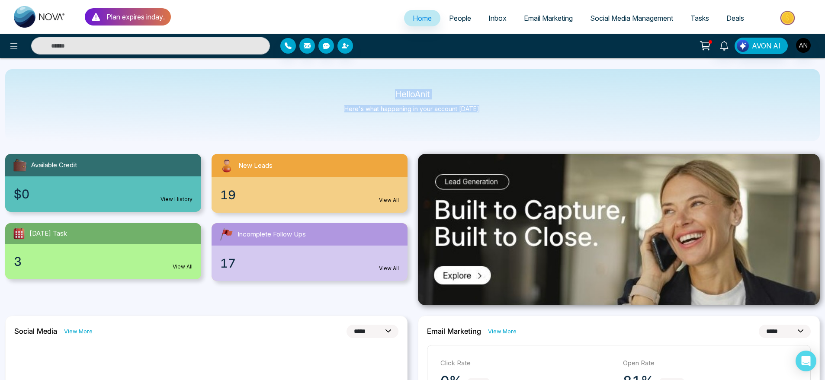
drag, startPoint x: 489, startPoint y: 115, endPoint x: 356, endPoint y: 86, distance: 136.2
click at [356, 86] on div "Hello Anit Here's what happening in your account today." at bounding box center [412, 105] width 814 height 72
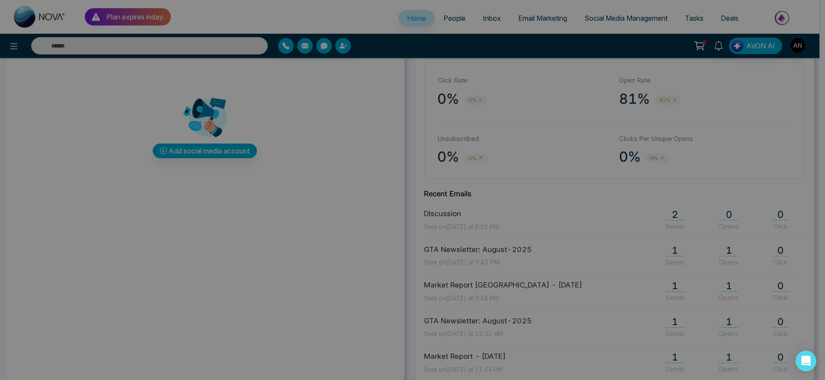
scroll to position [278, 0]
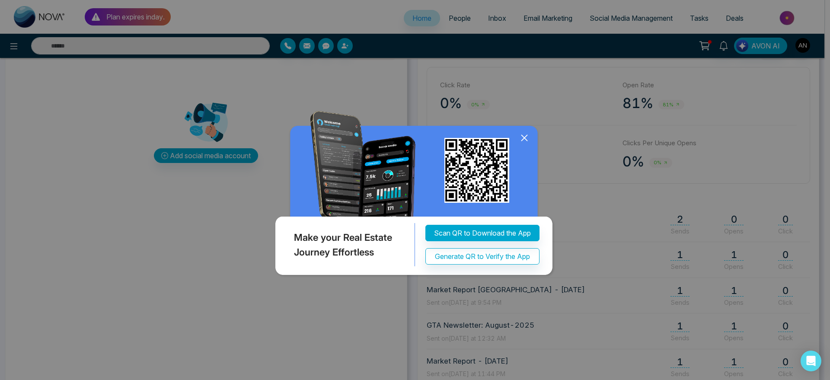
click at [525, 144] on icon at bounding box center [524, 137] width 13 height 13
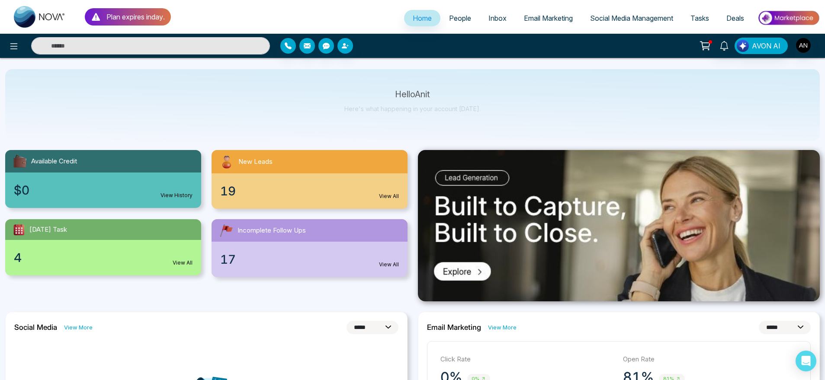
scroll to position [0, 0]
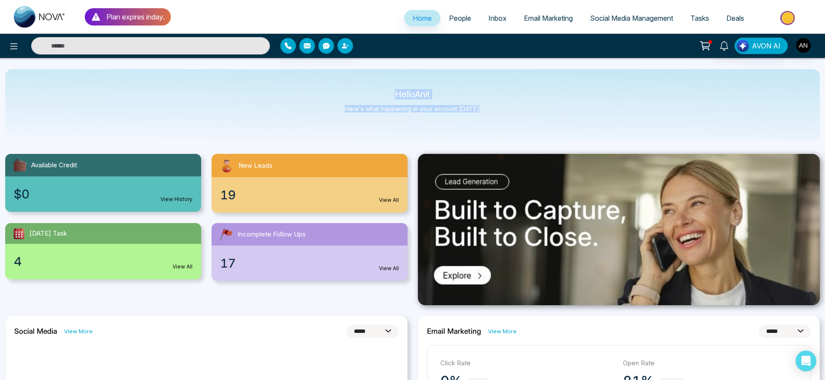
drag, startPoint x: 378, startPoint y: 93, endPoint x: 510, endPoint y: 128, distance: 136.0
click at [510, 128] on div "Hello Anit Here's what happening in your account today." at bounding box center [412, 105] width 814 height 72
drag, startPoint x: 510, startPoint y: 128, endPoint x: 349, endPoint y: 92, distance: 164.3
click at [349, 92] on div "Hello Anit Here's what happening in your account today." at bounding box center [412, 105] width 814 height 72
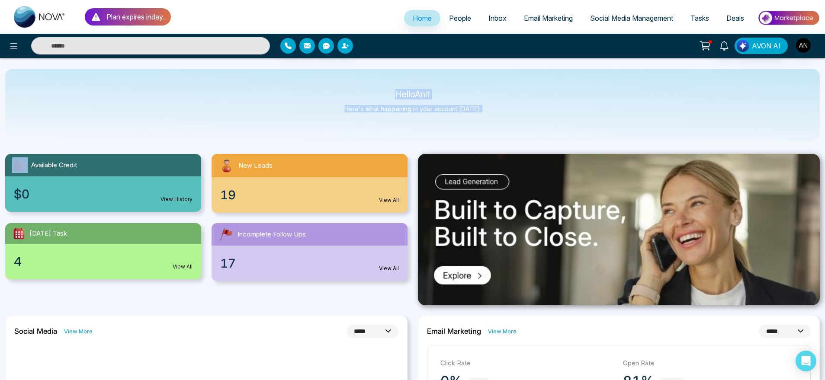
click at [349, 92] on p "Hello Anit" at bounding box center [412, 94] width 136 height 7
click at [15, 44] on icon at bounding box center [14, 46] width 10 height 10
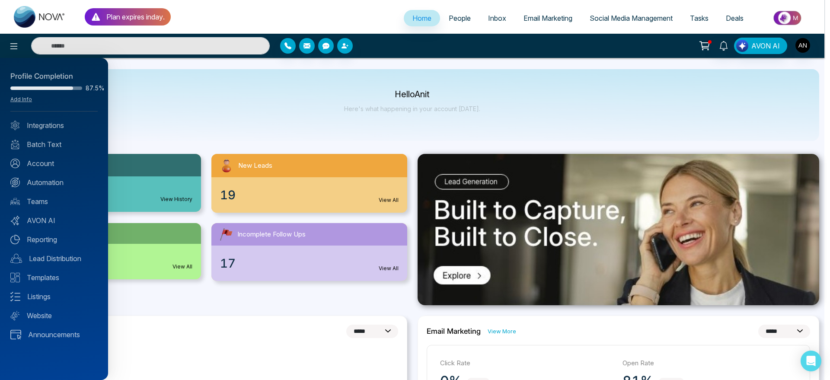
click at [352, 62] on div at bounding box center [415, 190] width 830 height 380
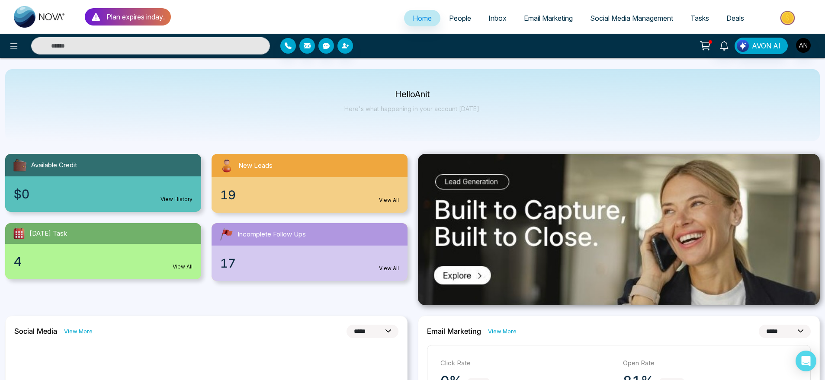
click at [812, 40] on div "AVON AI" at bounding box center [652, 46] width 333 height 16
click at [804, 44] on img "button" at bounding box center [803, 45] width 15 height 15
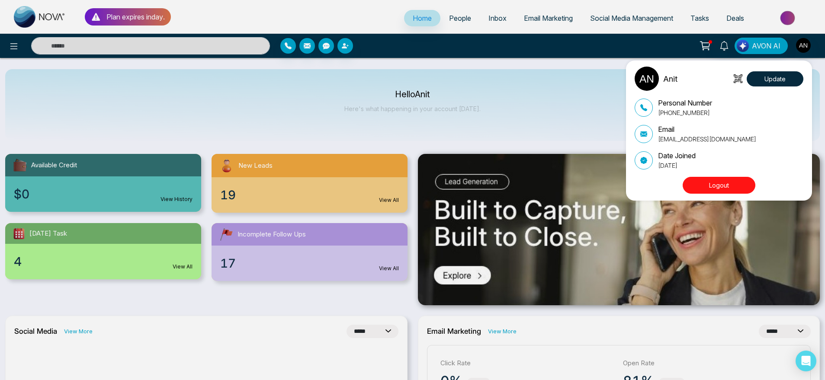
click at [726, 186] on button "Logout" at bounding box center [718, 185] width 73 height 17
